Goal: Check status: Check status

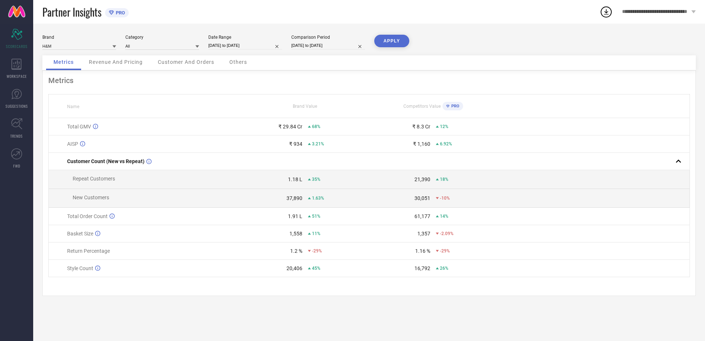
click at [235, 44] on input "[DATE] to [DATE]" at bounding box center [245, 46] width 74 height 8
select select "8"
select select "2025"
select select "9"
select select "2025"
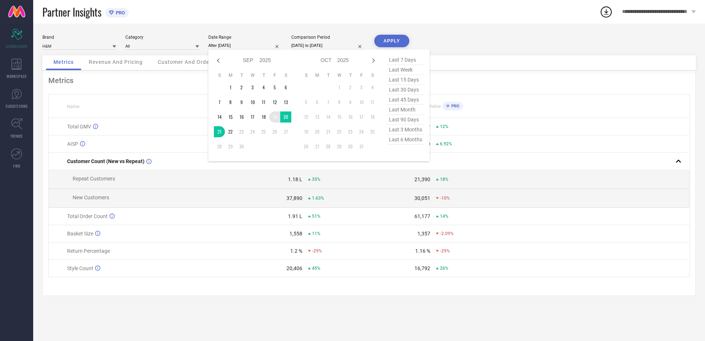
click at [273, 118] on td "19" at bounding box center [274, 116] width 11 height 11
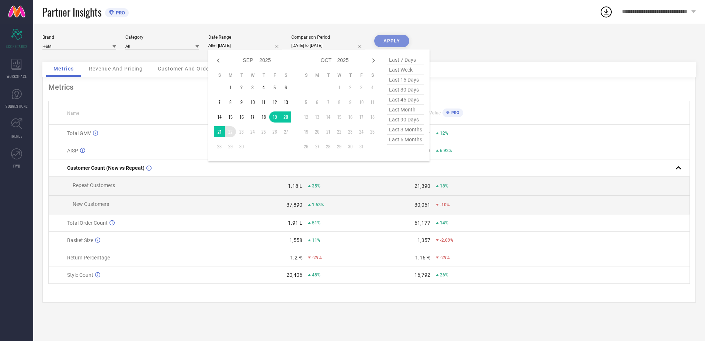
type input "[DATE] to [DATE]"
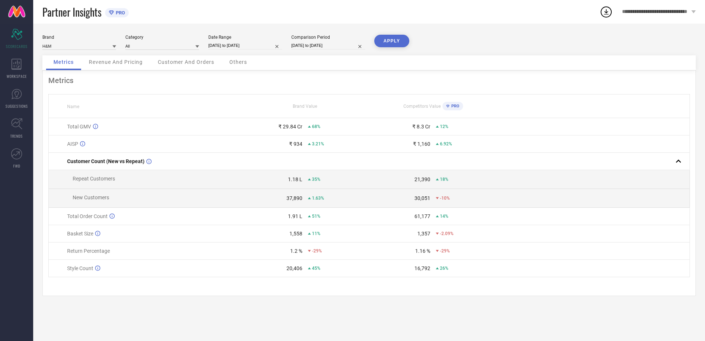
click at [314, 48] on input "[DATE] to [DATE]" at bounding box center [328, 46] width 74 height 8
select select "8"
select select "2024"
select select "9"
select select "2024"
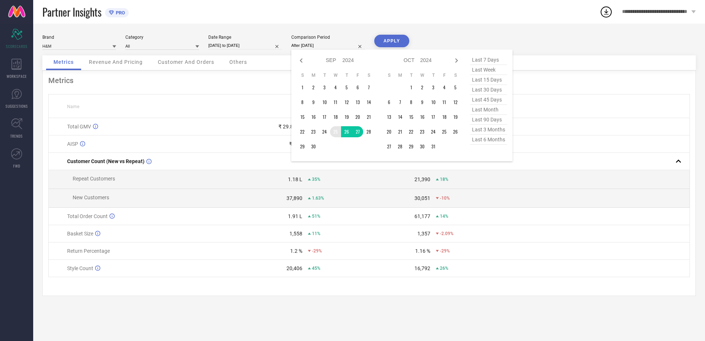
click at [335, 132] on td "25" at bounding box center [335, 131] width 11 height 11
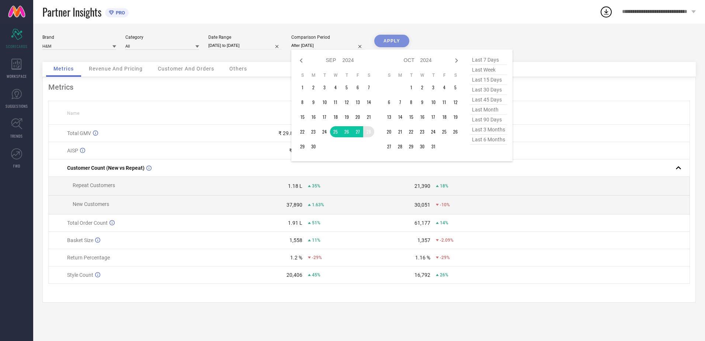
type input "[DATE] to [DATE]"
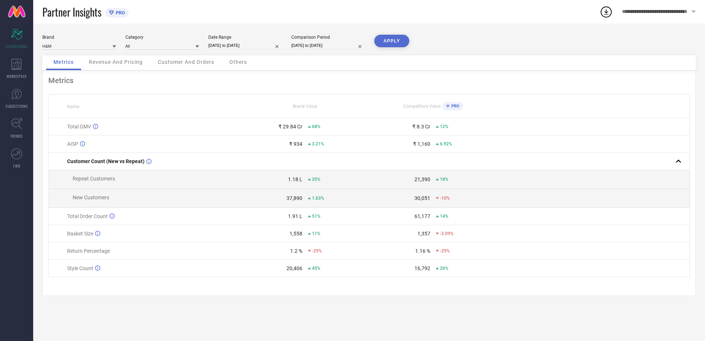
click at [391, 38] on button "APPLY" at bounding box center [391, 41] width 35 height 13
click at [119, 60] on span "Revenue And Pricing" at bounding box center [116, 62] width 54 height 6
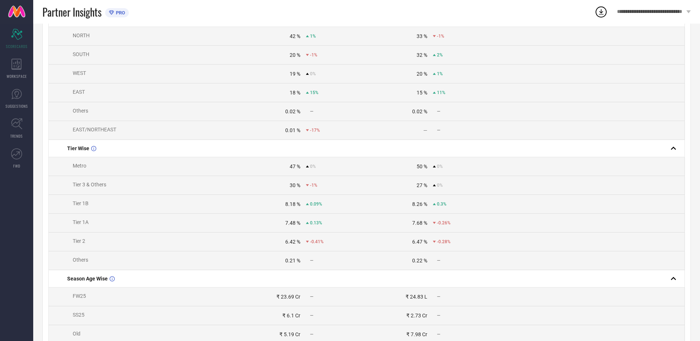
scroll to position [526, 0]
